Goal: Transaction & Acquisition: Purchase product/service

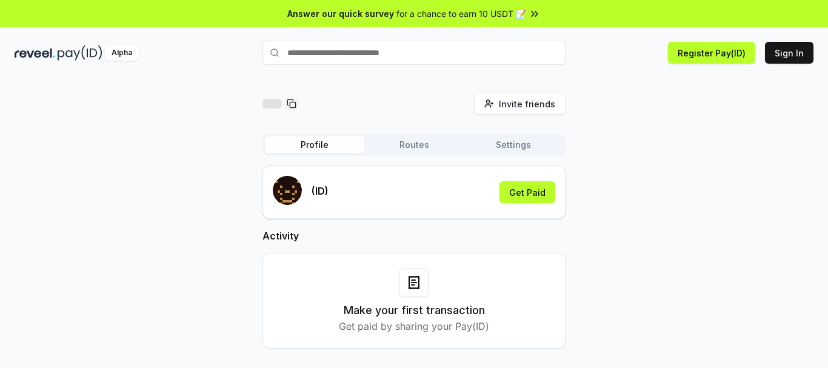
click at [326, 55] on input "text" at bounding box center [414, 53] width 303 height 24
type input "****"
click at [290, 77] on button "acon Pay" at bounding box center [414, 76] width 303 height 22
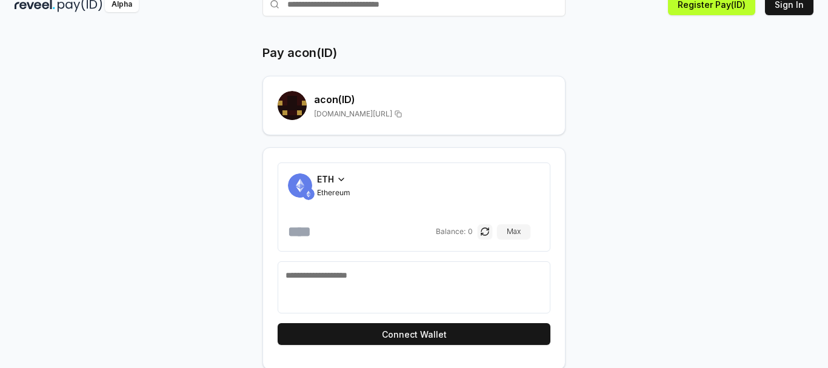
scroll to position [50, 0]
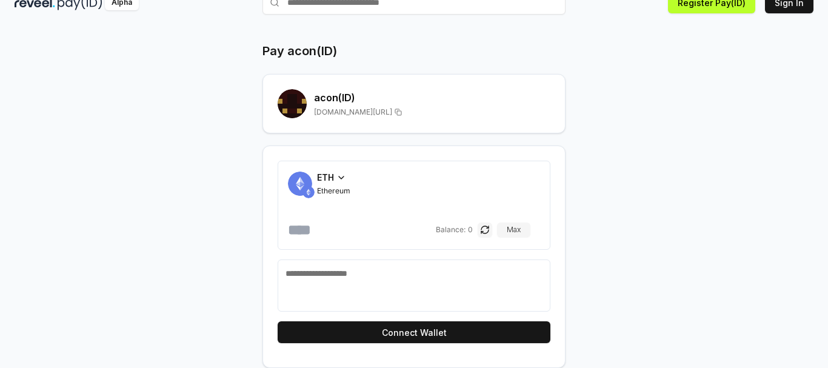
click at [342, 184] on div "ETH Ethereum" at bounding box center [333, 183] width 33 height 25
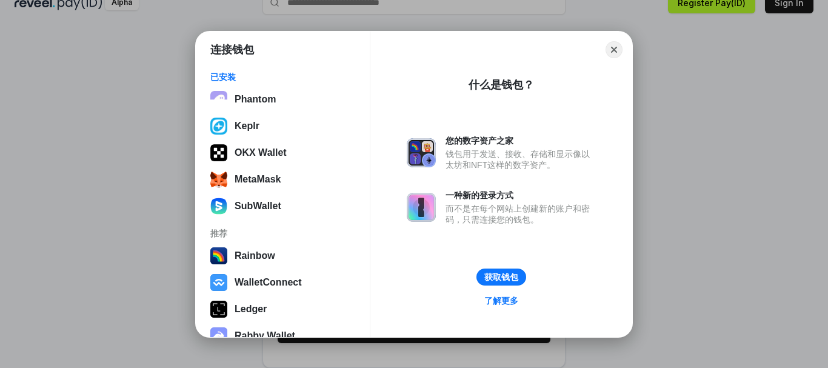
click at [737, 174] on div "连接钱包 已安装 Phantom Keplr OKX Wallet MetaMask SubWallet 推荐 Rainbow WalletConnect L…" at bounding box center [414, 184] width 1071 height 611
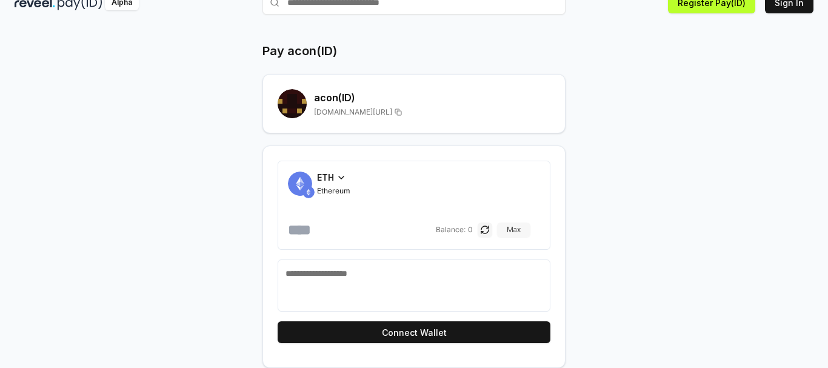
click at [525, 232] on button "Max" at bounding box center [513, 230] width 33 height 15
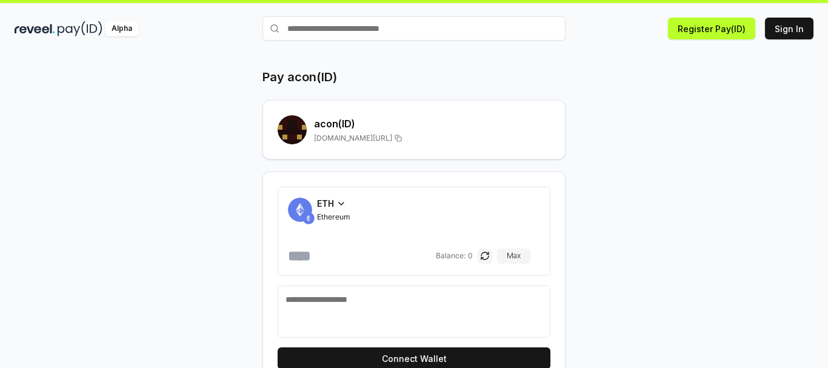
scroll to position [0, 0]
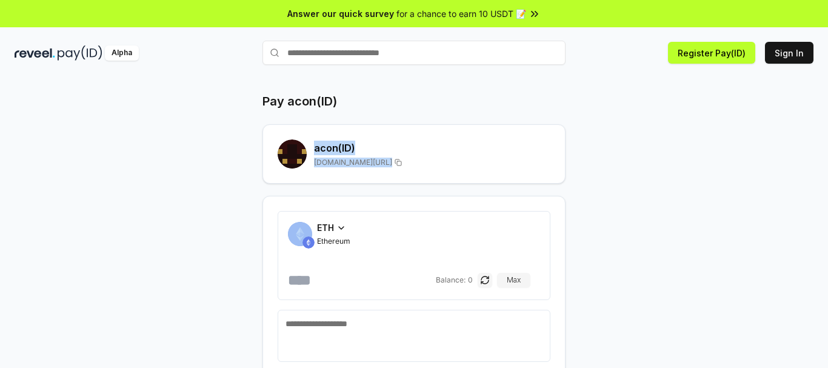
drag, startPoint x: 402, startPoint y: 162, endPoint x: 243, endPoint y: 137, distance: 160.8
click at [245, 138] on div "Pay acon(ID) acon (ID) [DOMAIN_NAME][URL] ETH Ethereum Balance: 0 [PERSON_NAME]…" at bounding box center [414, 256] width 728 height 326
click at [229, 137] on div "Pay acon(ID) acon (ID) [DOMAIN_NAME][URL] ETH Ethereum Balance: 0 [PERSON_NAME]…" at bounding box center [414, 256] width 728 height 326
click at [67, 47] on img at bounding box center [80, 52] width 45 height 15
